Goal: Task Accomplishment & Management: Manage account settings

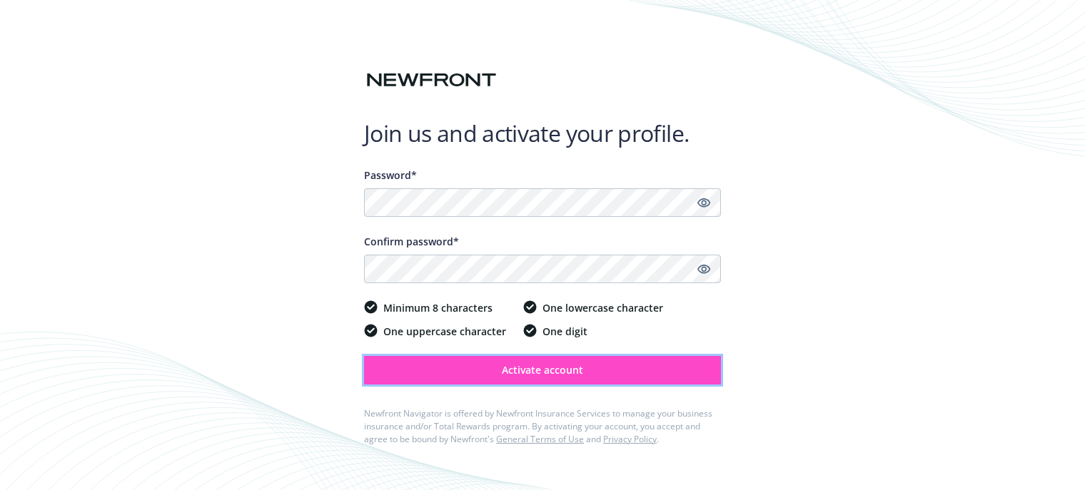
click at [518, 376] on span "Activate account" at bounding box center [542, 370] width 81 height 14
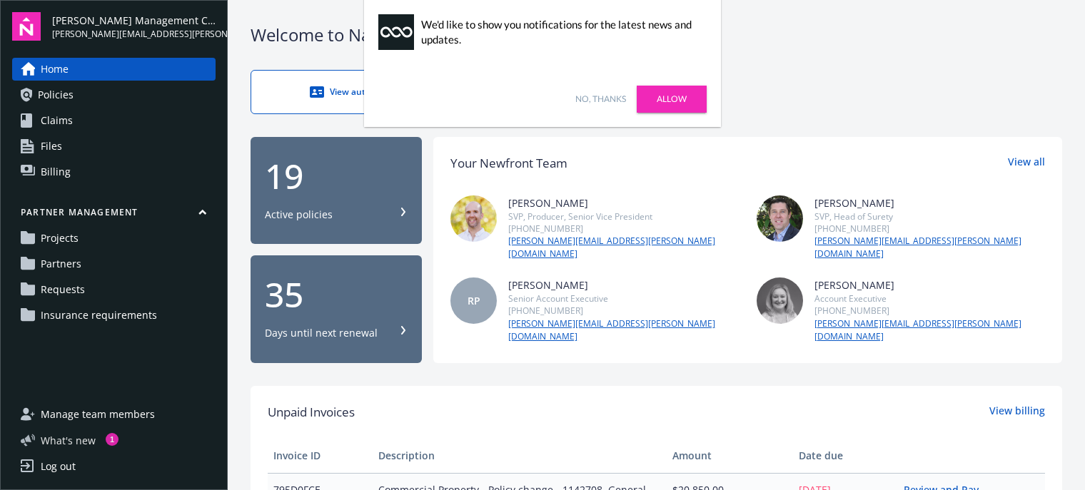
click at [106, 437] on div "1" at bounding box center [112, 438] width 13 height 13
click at [590, 97] on link "No, thanks" at bounding box center [600, 99] width 51 height 13
